Goal: Task Accomplishment & Management: Manage account settings

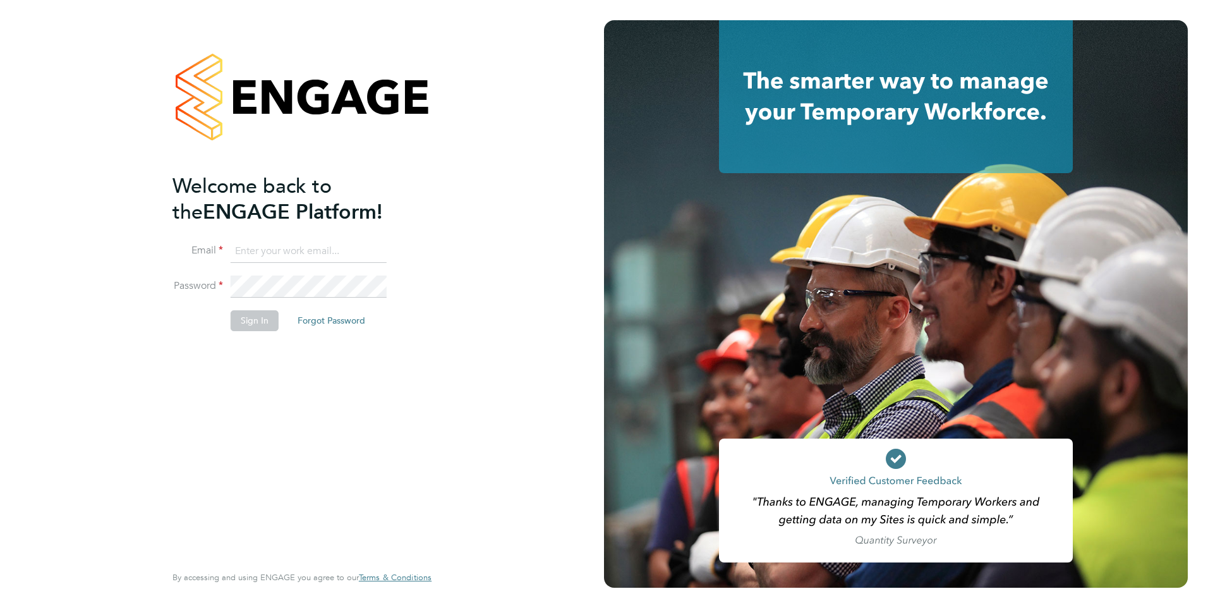
type input "Rufena.Haque@ncclondon.ac.uk"
click at [260, 317] on button "Sign In" at bounding box center [255, 320] width 48 height 20
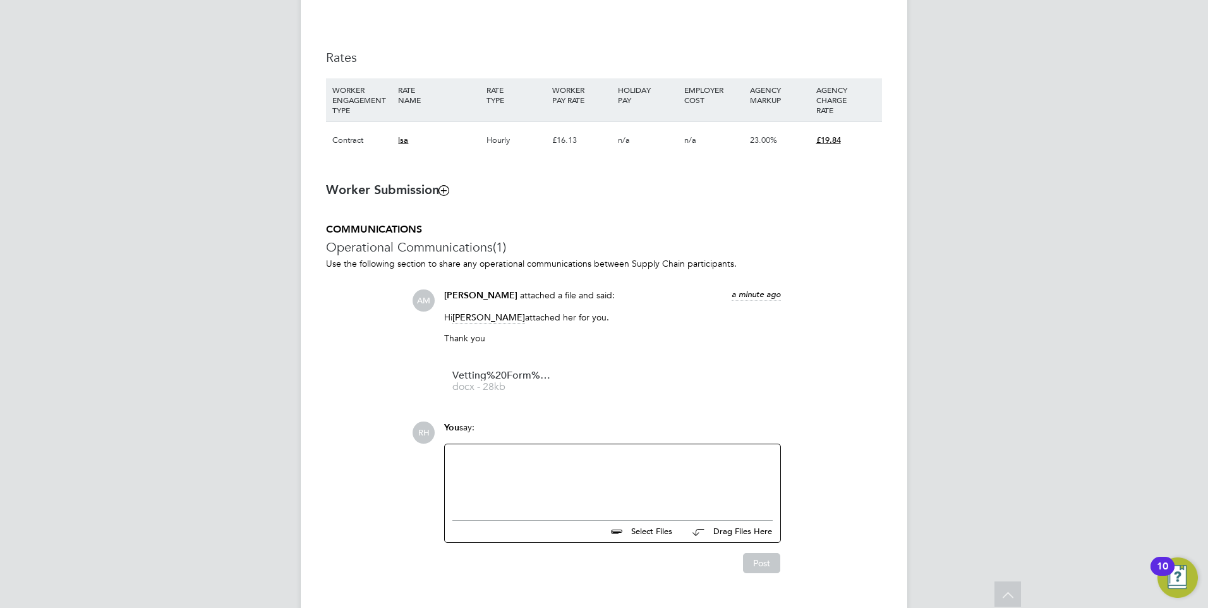
scroll to position [890, 0]
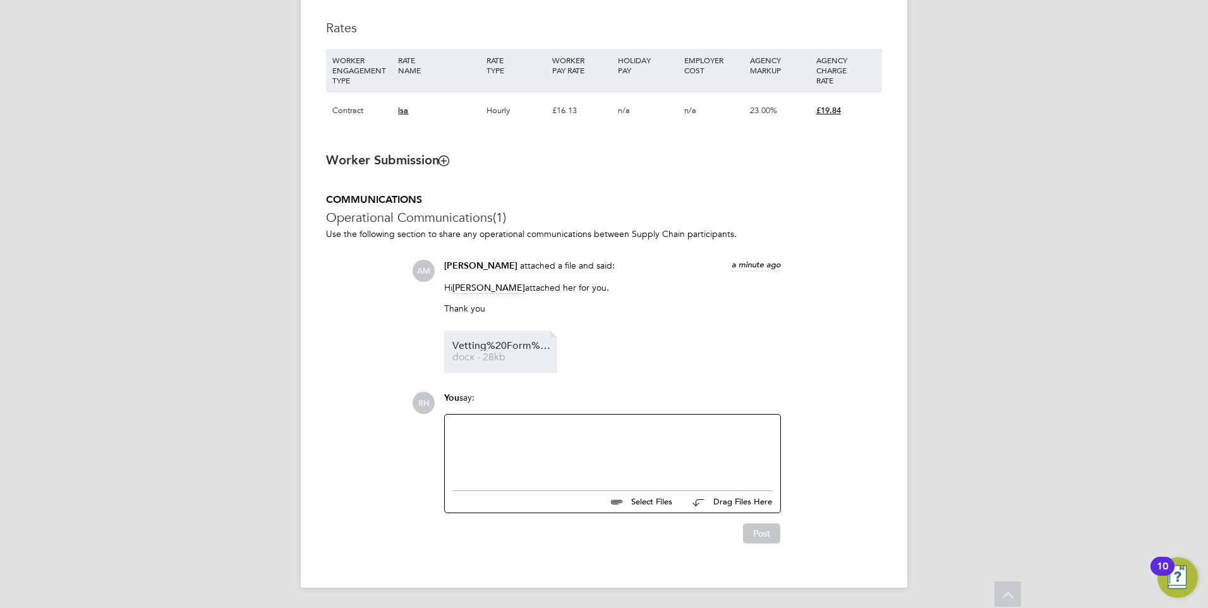
click at [507, 356] on span "docx - 28kb" at bounding box center [503, 357] width 101 height 9
click at [559, 441] on div at bounding box center [613, 449] width 320 height 54
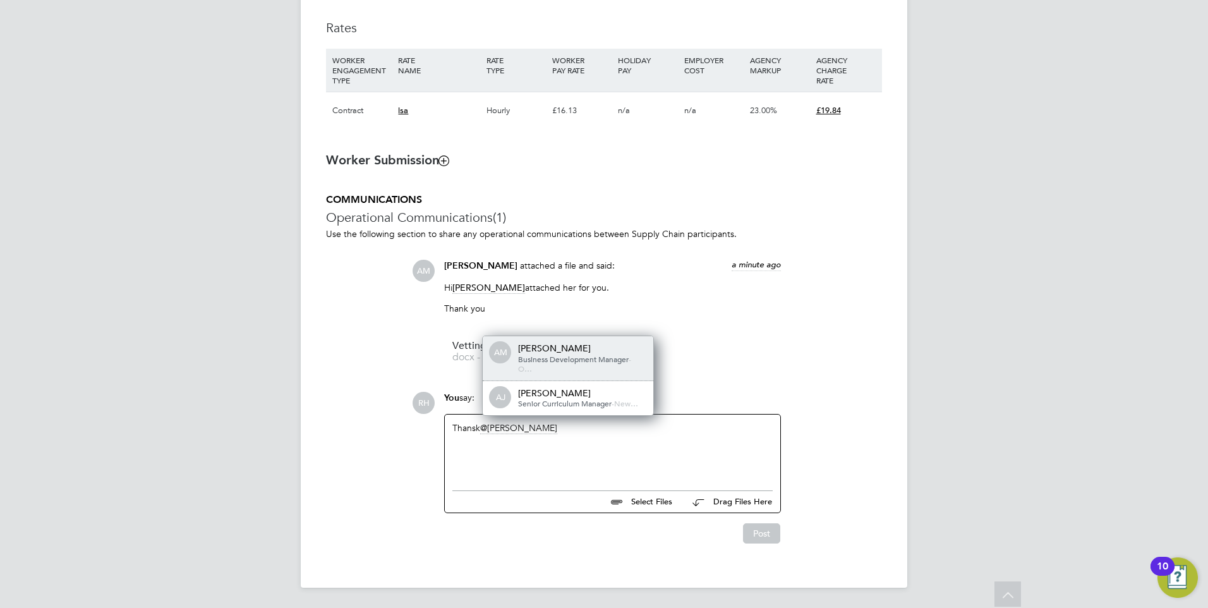
click at [550, 363] on span "Business Development Manager" at bounding box center [573, 359] width 111 height 10
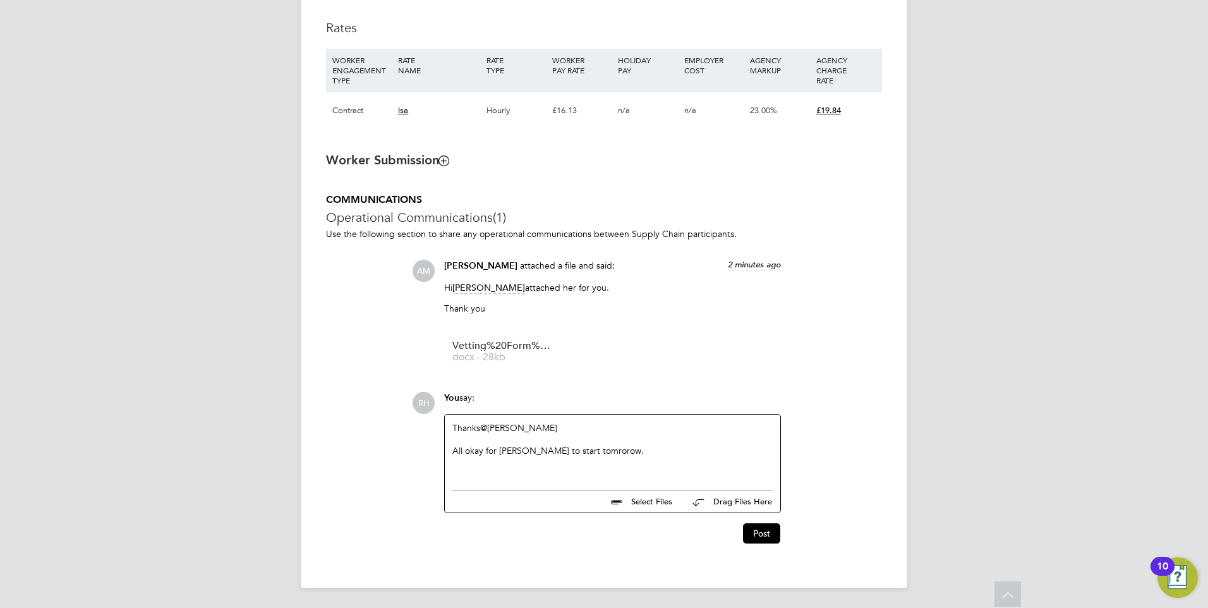
drag, startPoint x: 583, startPoint y: 441, endPoint x: 576, endPoint y: 453, distance: 13.0
click at [755, 528] on button "Post" at bounding box center [761, 533] width 37 height 20
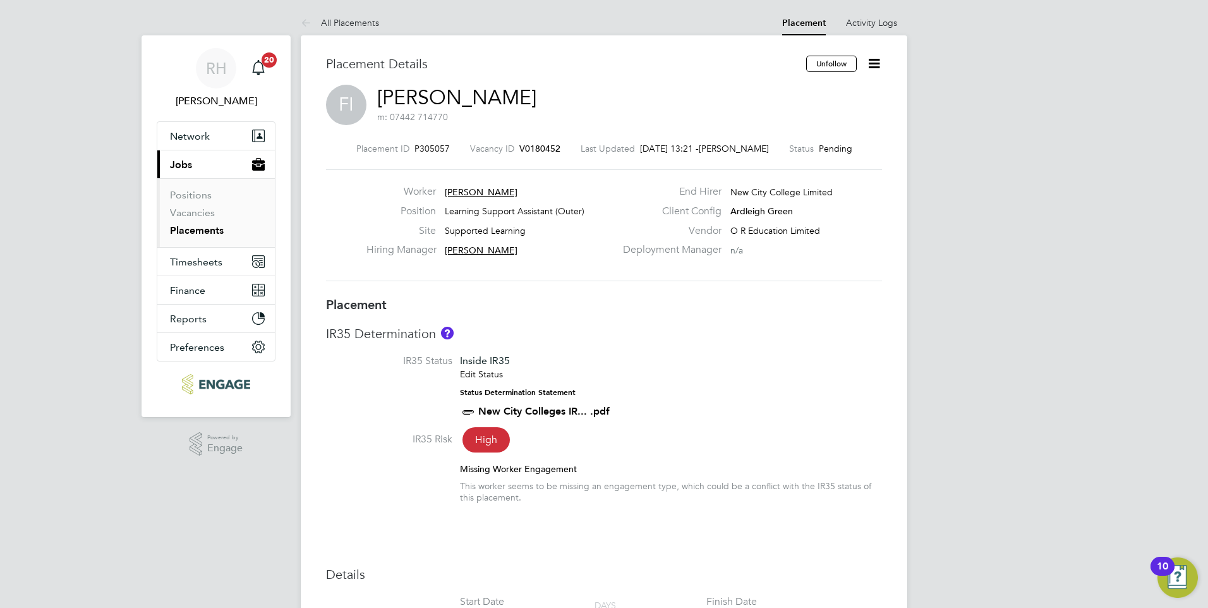
click at [875, 58] on icon at bounding box center [875, 64] width 16 height 16
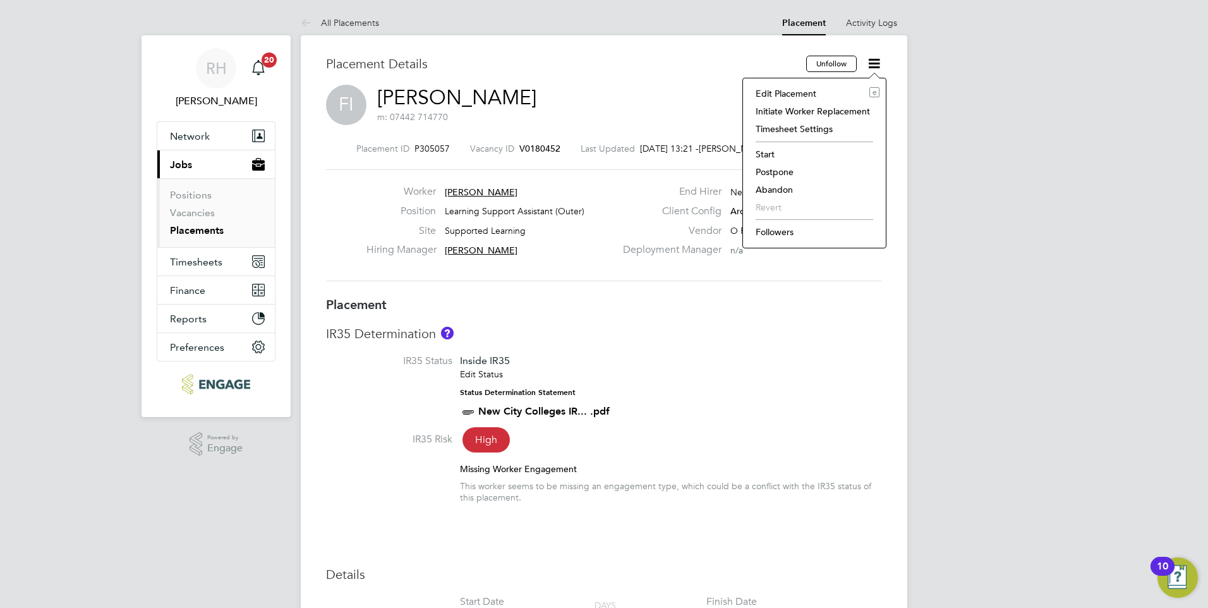
click at [767, 152] on li "Start" at bounding box center [815, 154] width 130 height 18
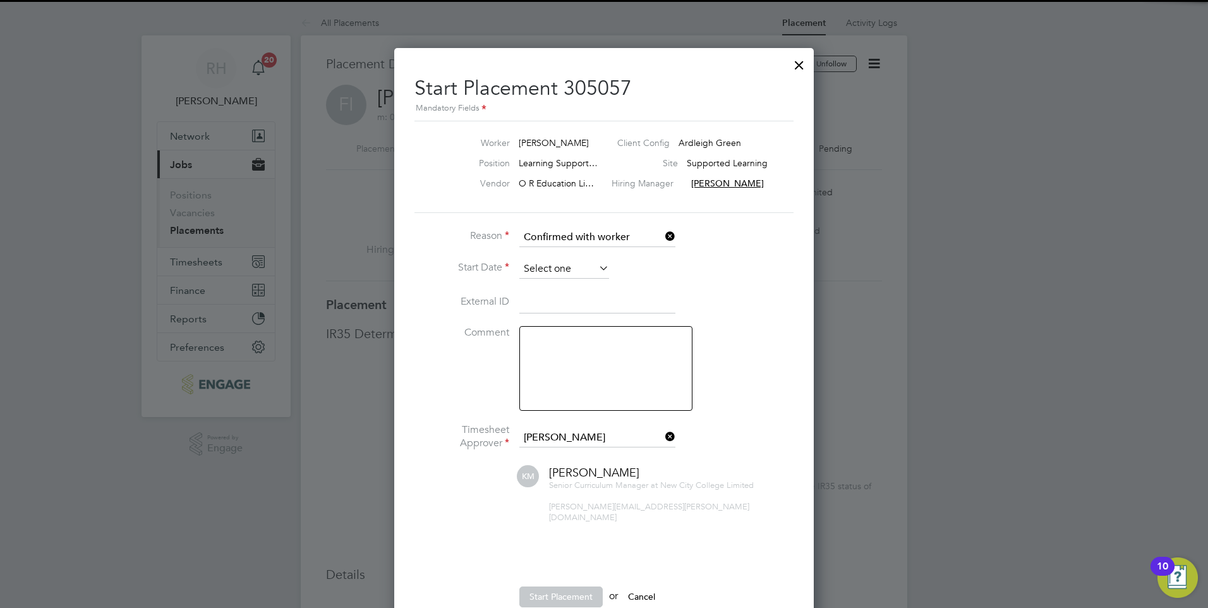
click at [538, 273] on input at bounding box center [565, 269] width 90 height 19
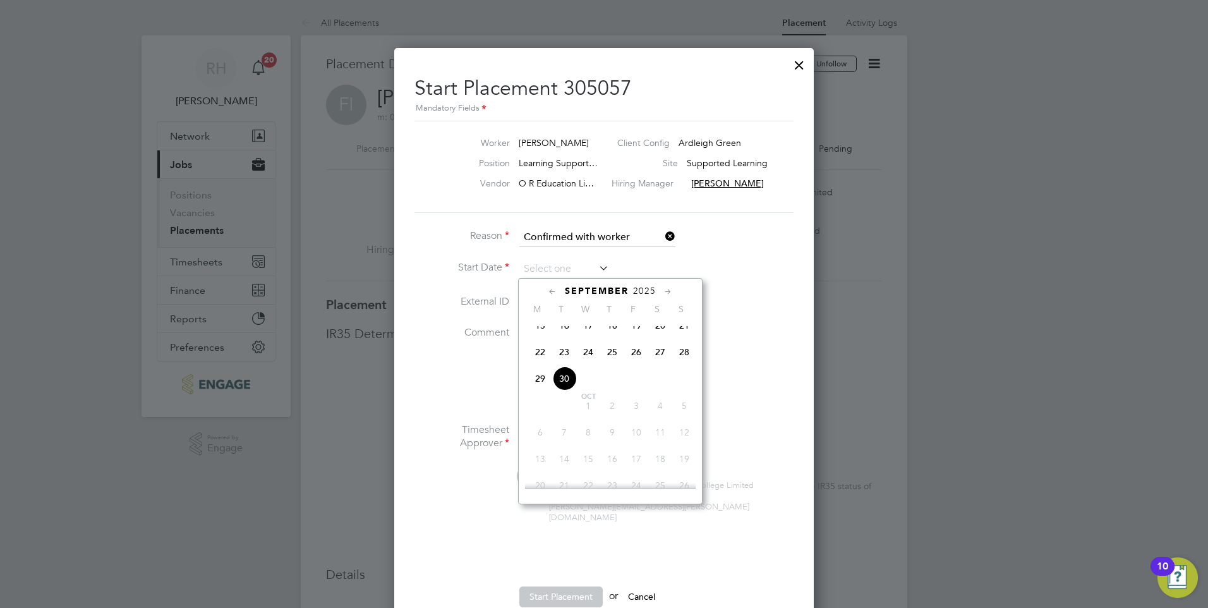
click at [563, 387] on span "30" at bounding box center [564, 379] width 24 height 24
type input "[DATE]"
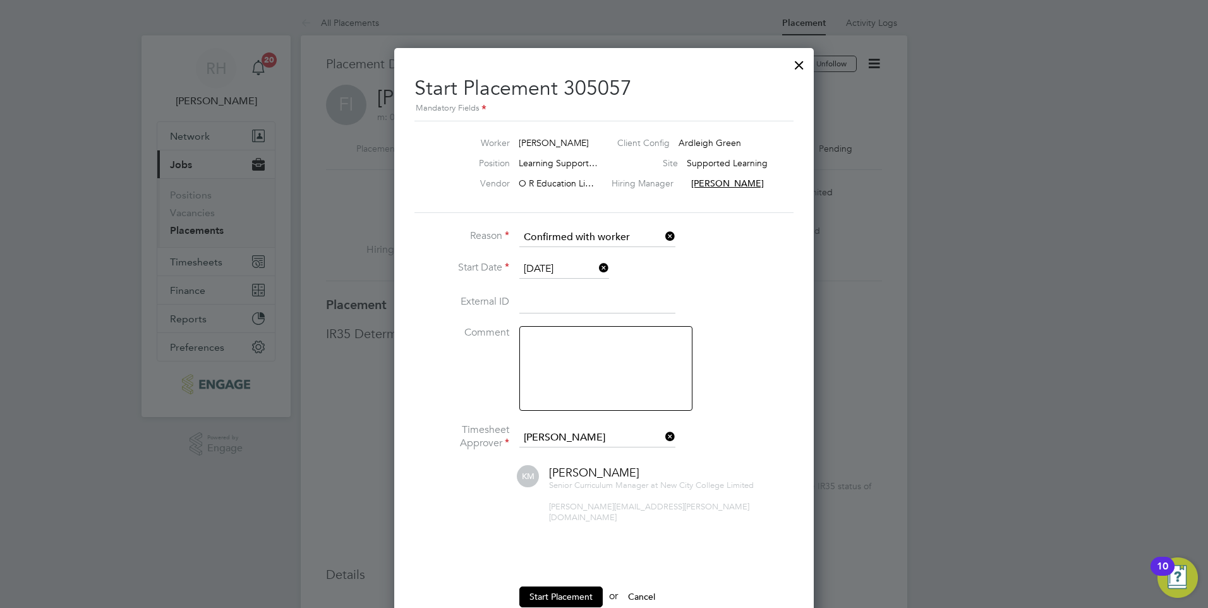
click at [604, 343] on textarea at bounding box center [606, 368] width 173 height 85
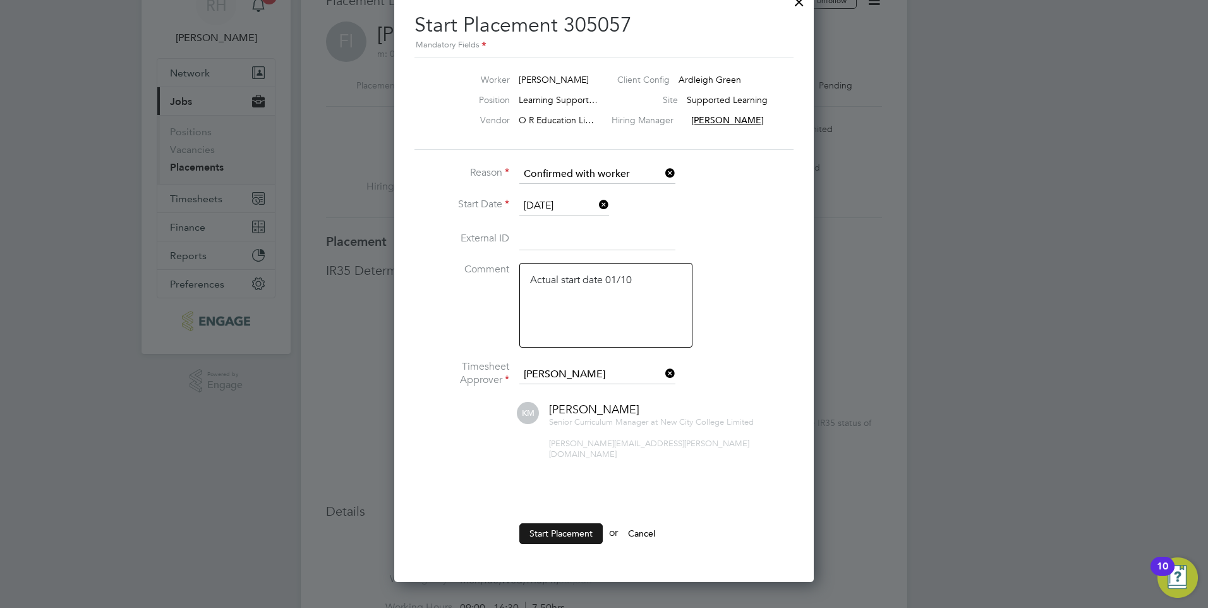
type textarea "Actual start date 01/10"
click at [583, 525] on button "Start Placement" at bounding box center [561, 533] width 83 height 20
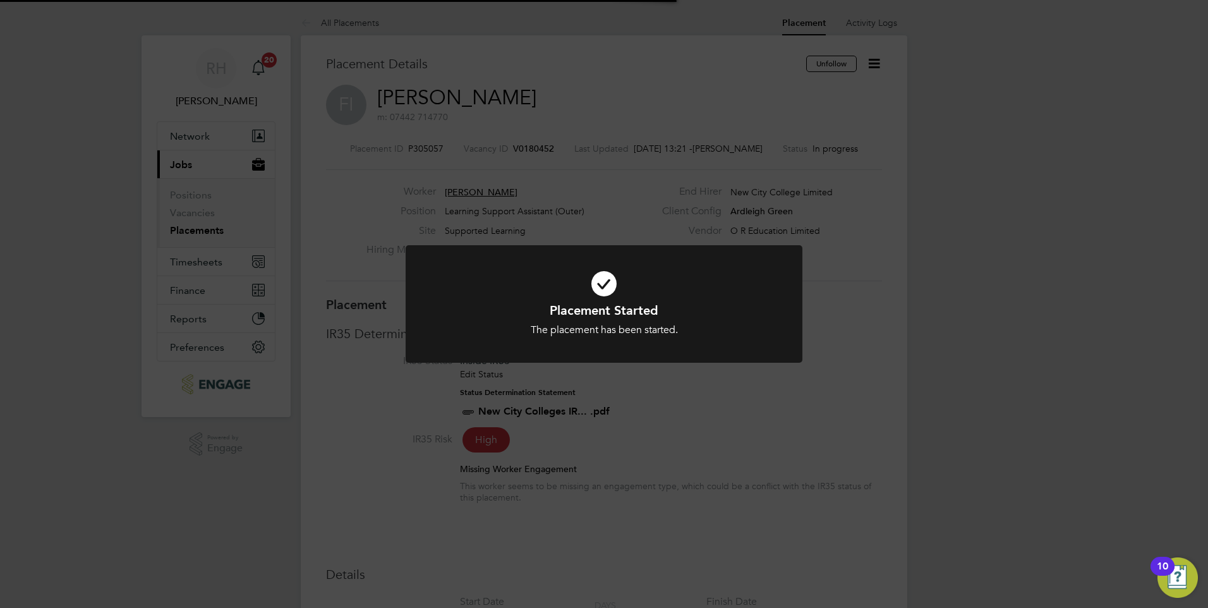
click at [703, 503] on div "Placement Started The placement has been started. Cancel Okay" at bounding box center [604, 304] width 1208 height 608
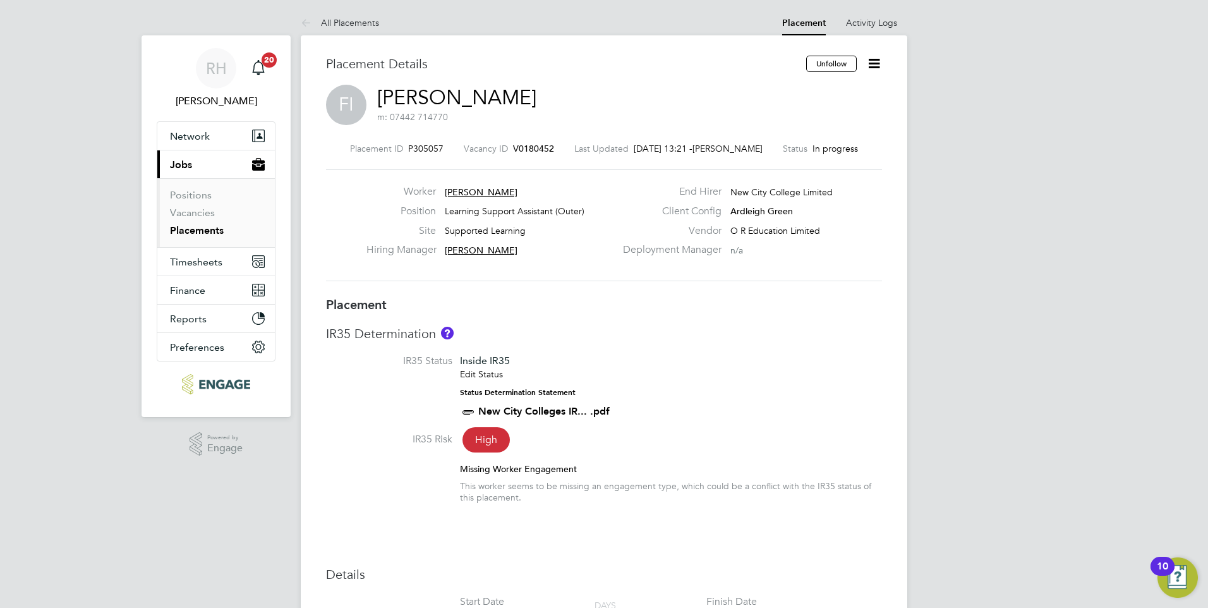
click at [537, 149] on span "V0180452" at bounding box center [533, 148] width 41 height 11
